Goal: Task Accomplishment & Management: Complete application form

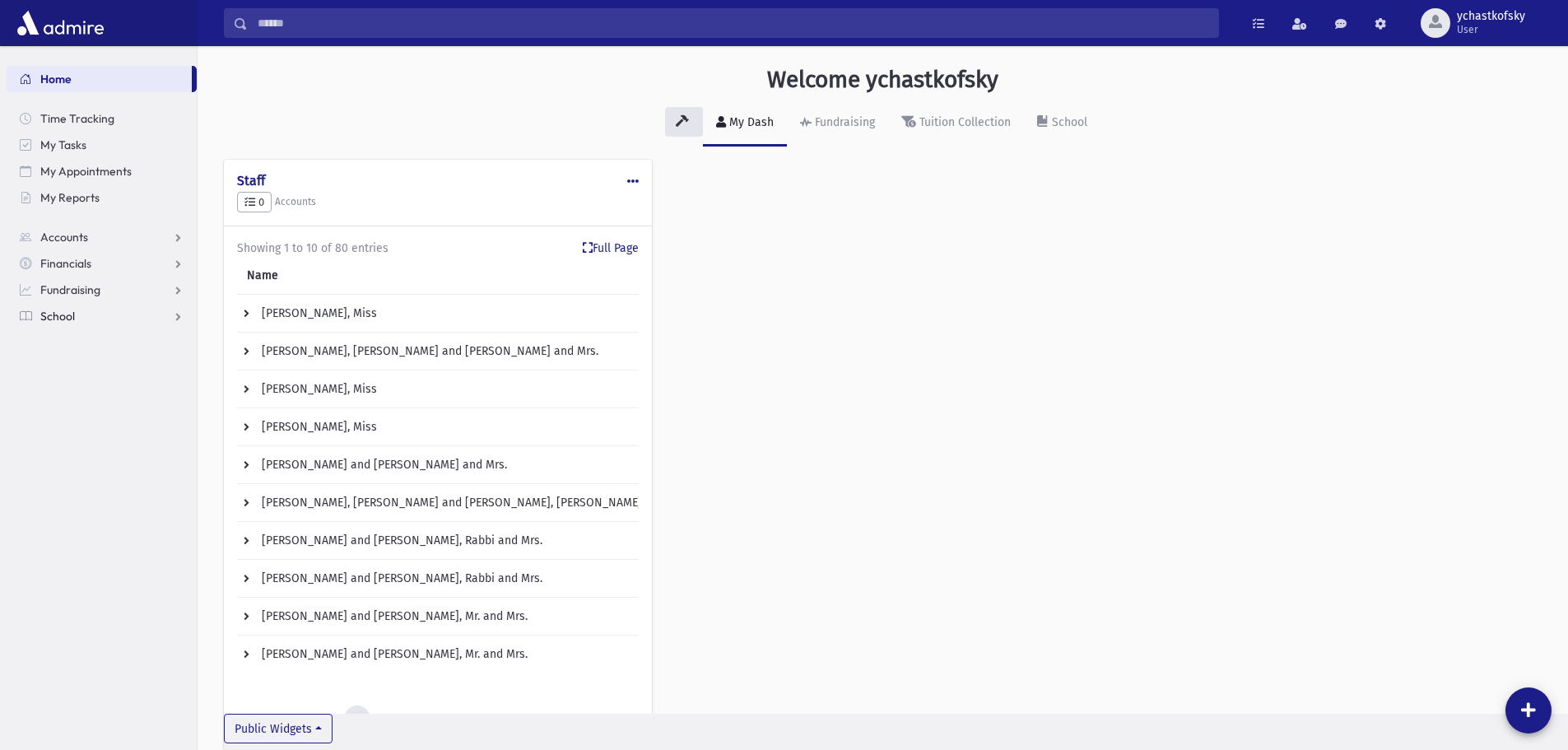
click at [59, 317] on span "School" at bounding box center [57, 317] width 35 height 15
click at [85, 424] on span "Infractions" at bounding box center [77, 421] width 57 height 15
click at [82, 448] on span "Entry" at bounding box center [76, 448] width 28 height 15
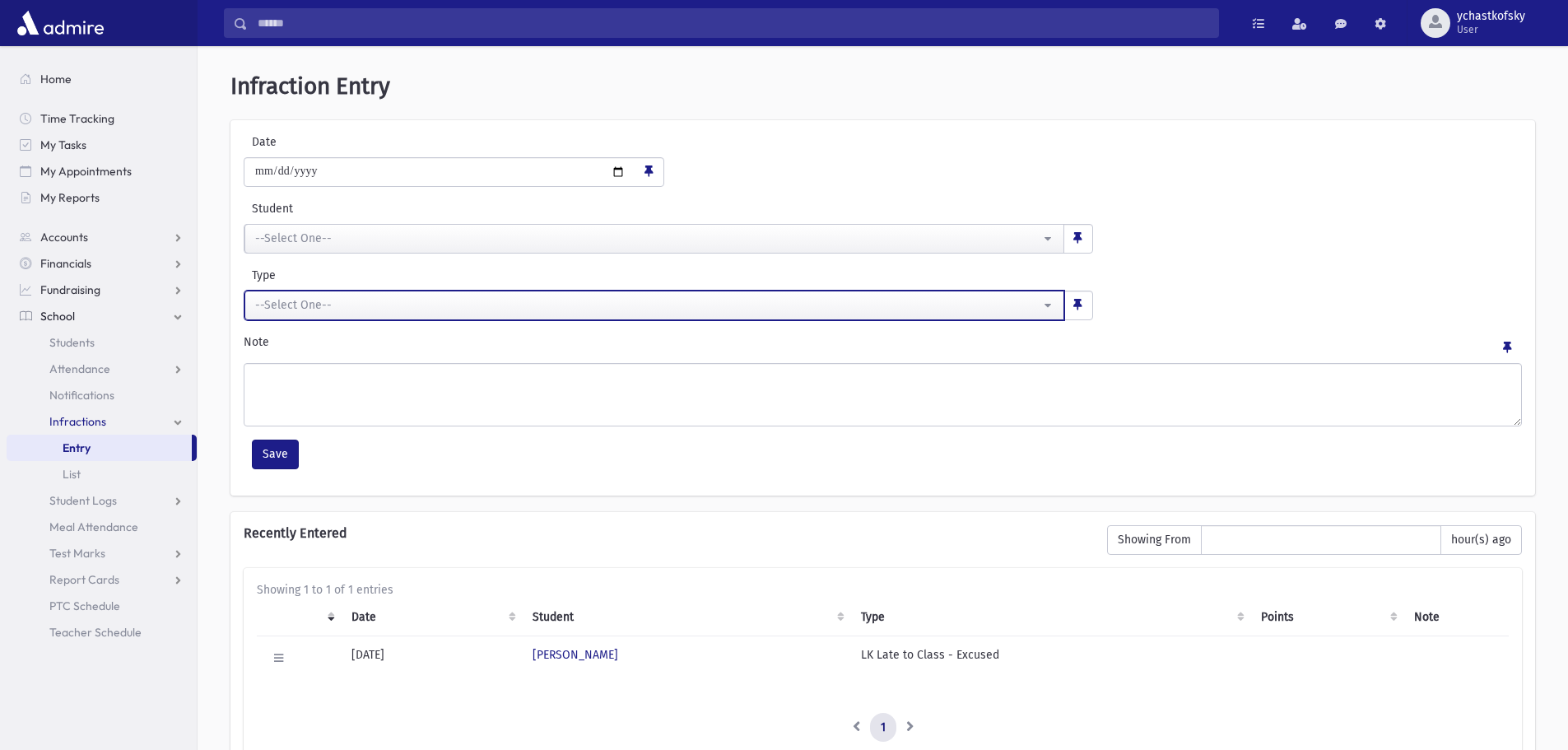
click at [328, 302] on div "--Select One--" at bounding box center [648, 305] width 785 height 17
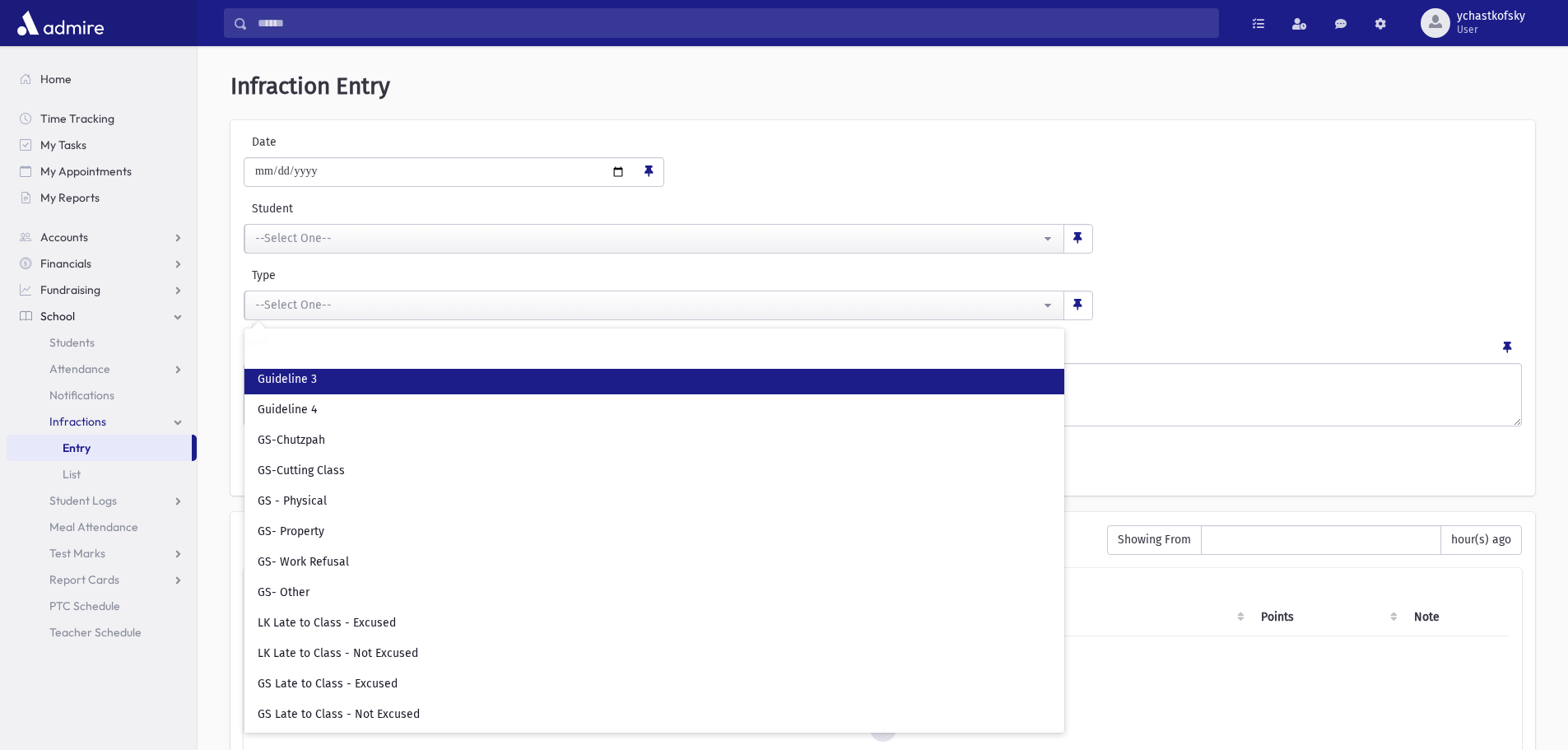
scroll to position [100, 0]
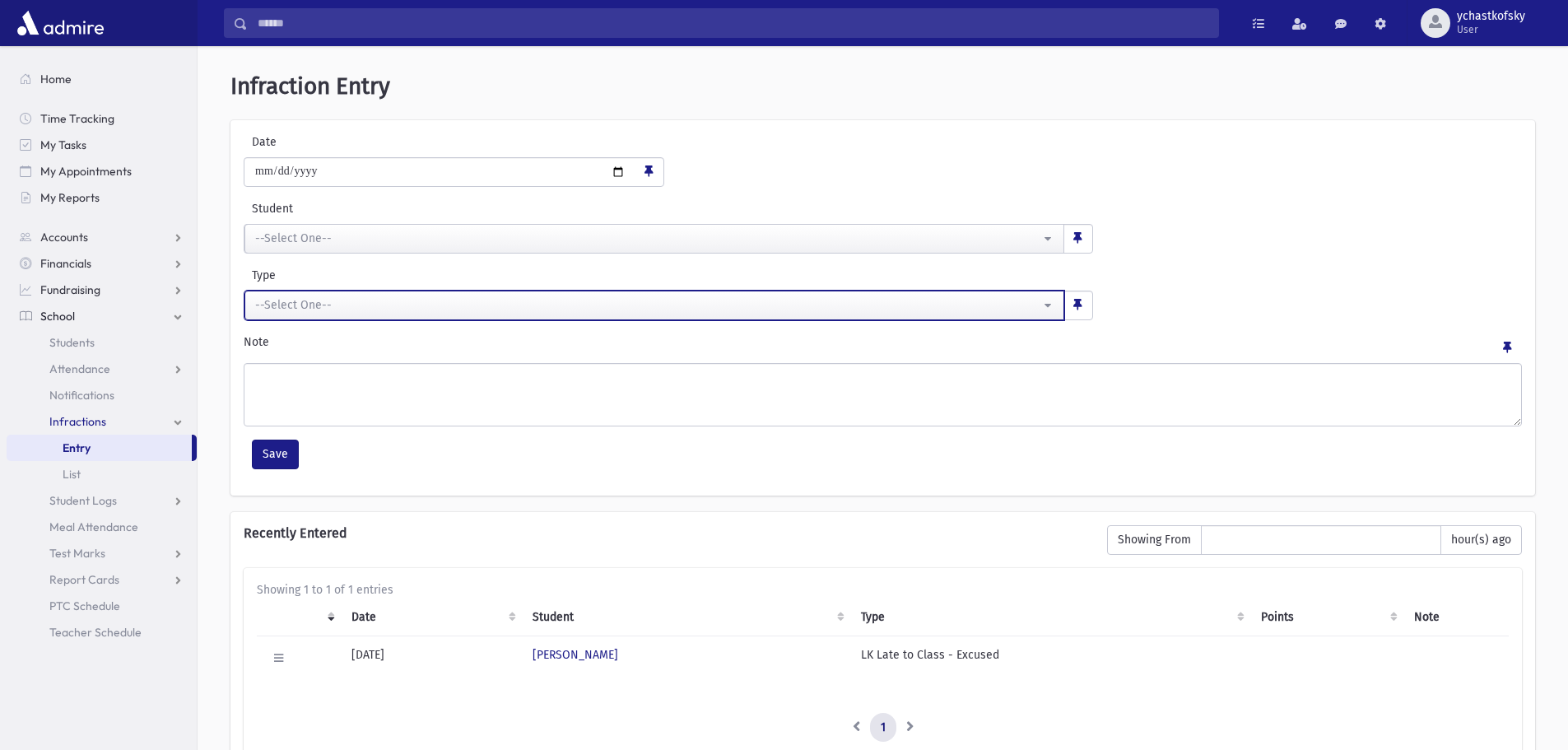
click at [279, 296] on div "--Select One--" at bounding box center [648, 305] width 785 height 17
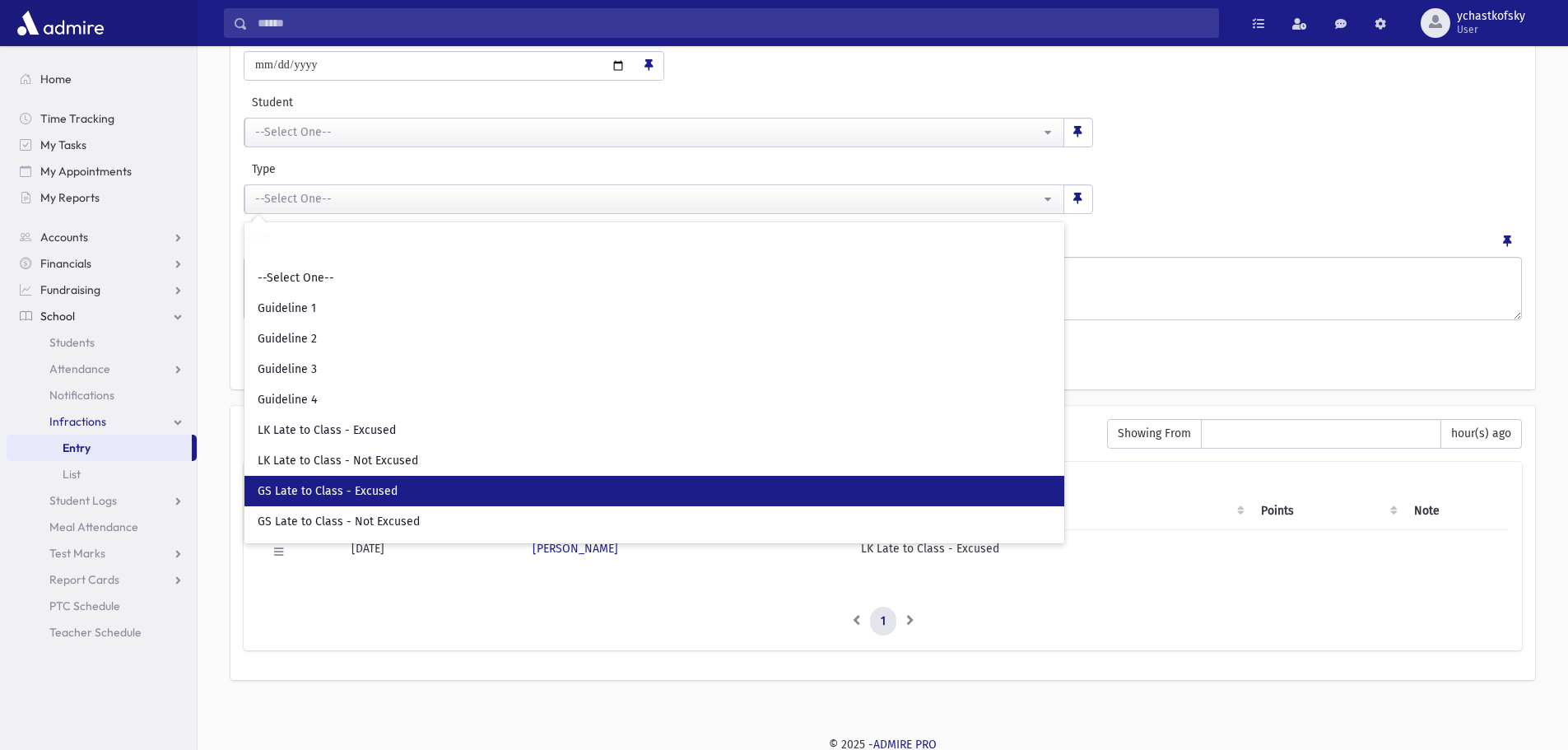
scroll to position [110, 0]
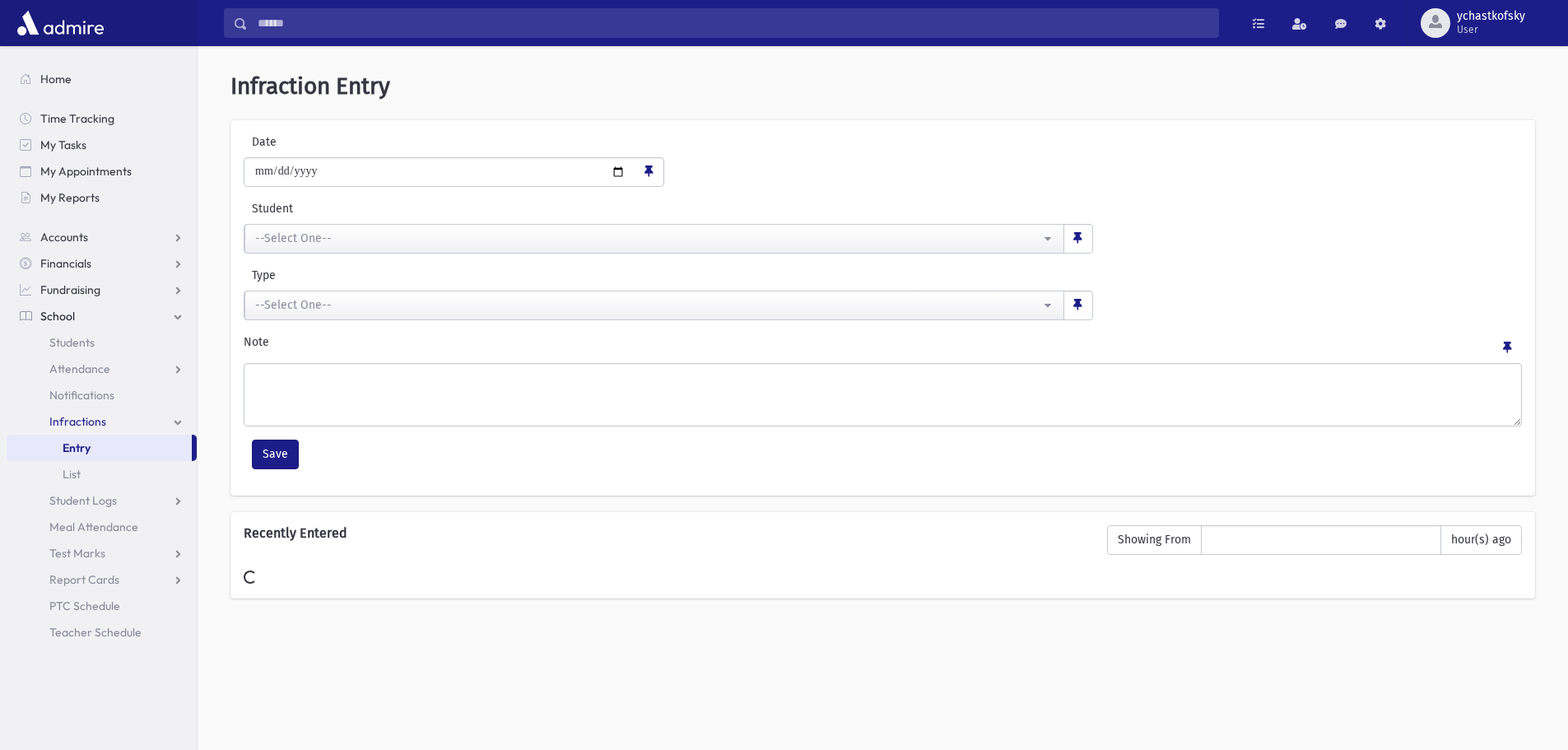
scroll to position [44, 0]
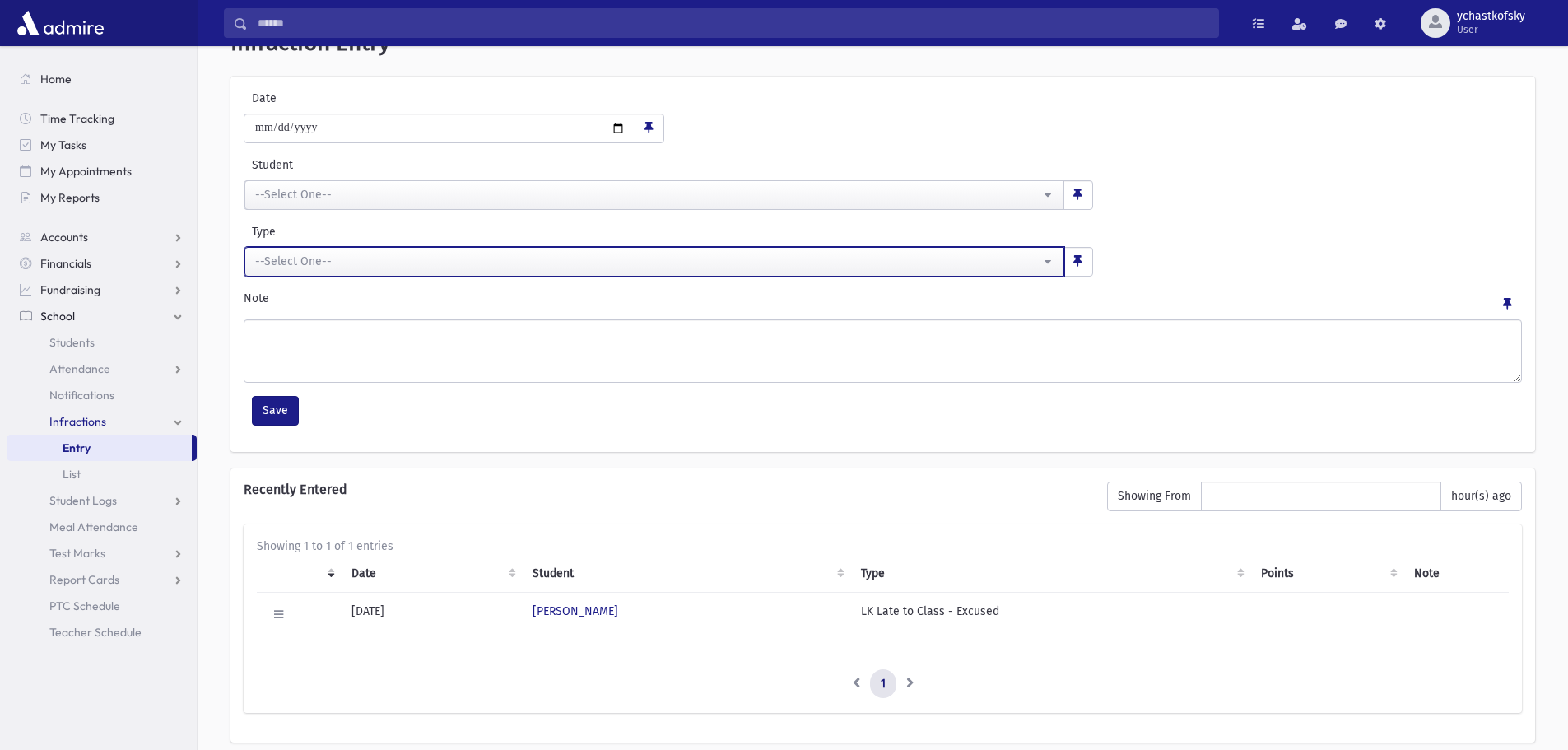
click at [290, 264] on div "--Select One--" at bounding box center [648, 261] width 785 height 17
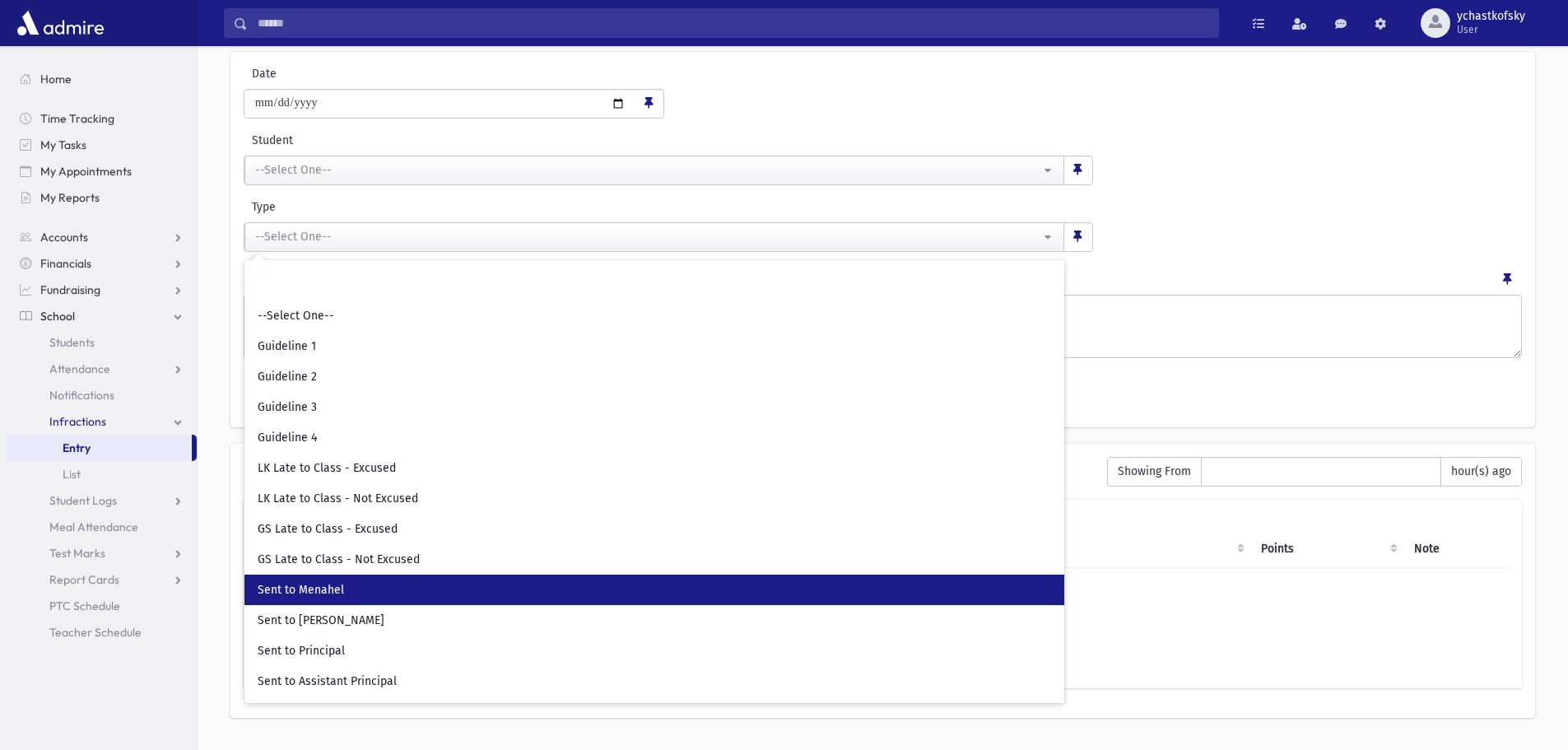
scroll to position [110, 0]
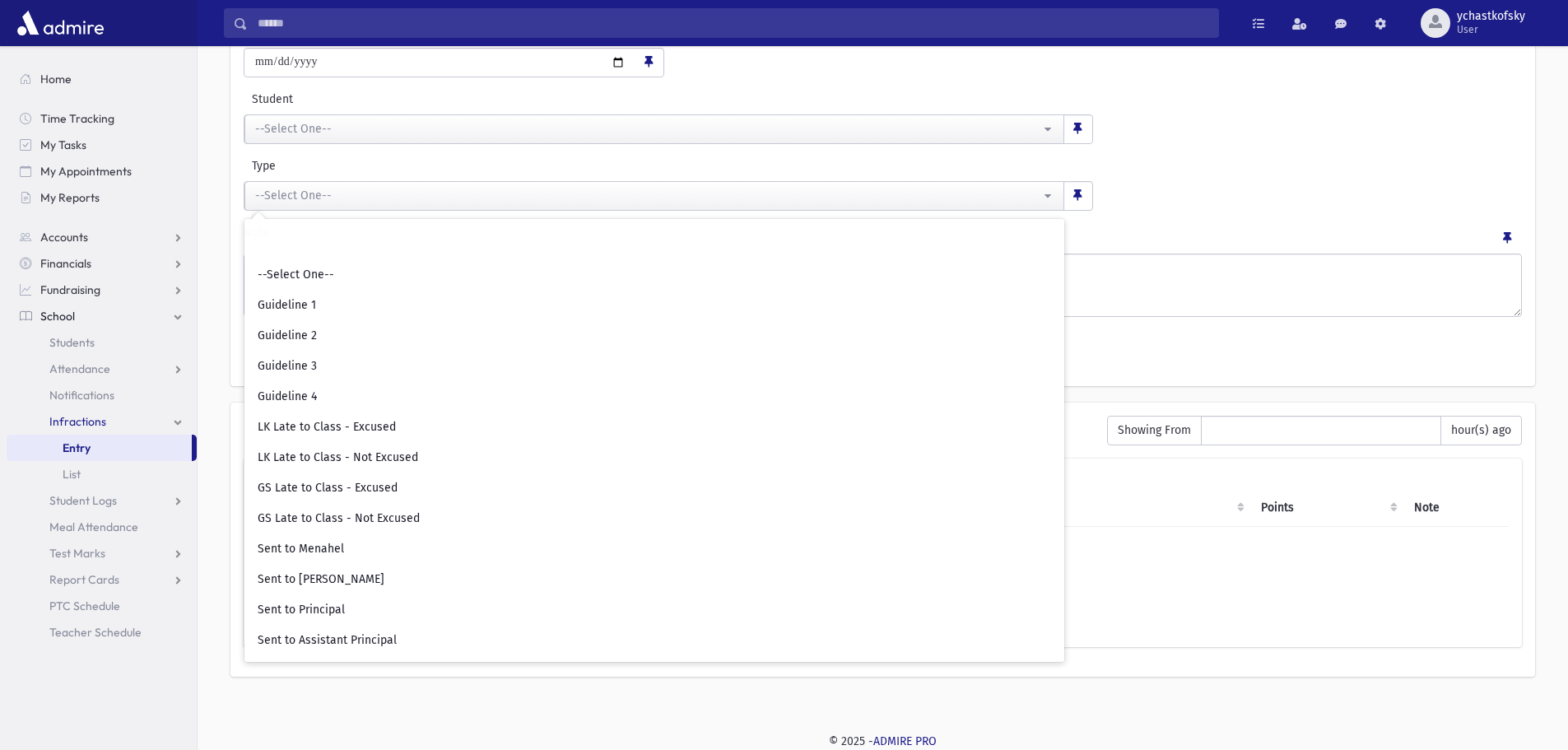
click at [1181, 214] on div "**********" at bounding box center [882, 198] width 1305 height 376
